Goal: Information Seeking & Learning: Learn about a topic

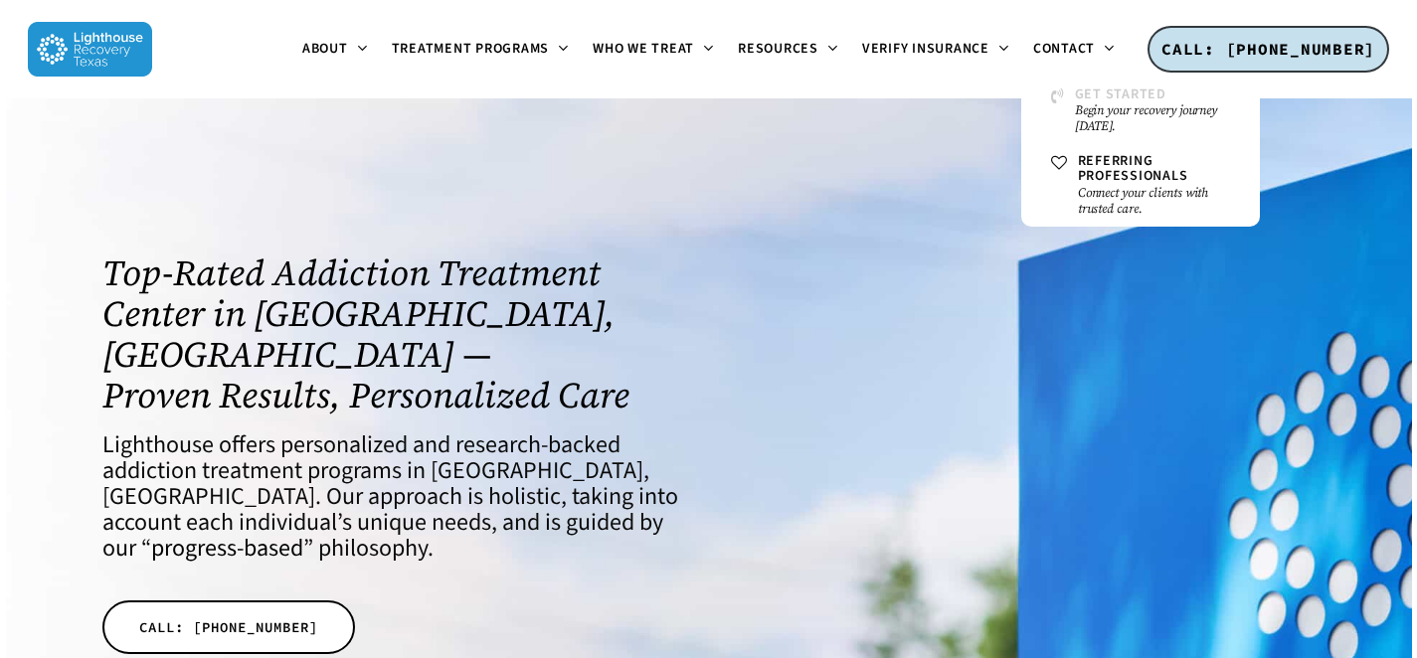
click at [1075, 102] on small "Begin your recovery journey [DATE]." at bounding box center [1152, 118] width 155 height 32
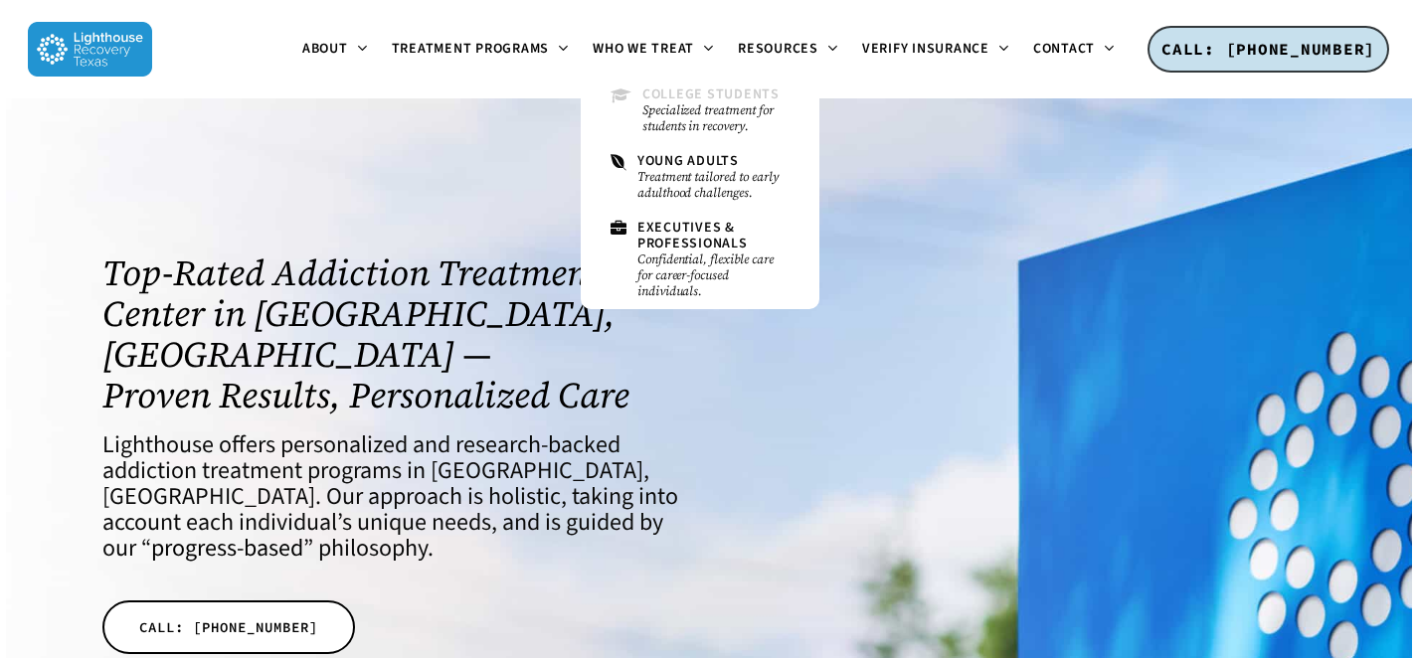
click at [667, 98] on span "College Students" at bounding box center [710, 95] width 137 height 20
